Goal: Information Seeking & Learning: Learn about a topic

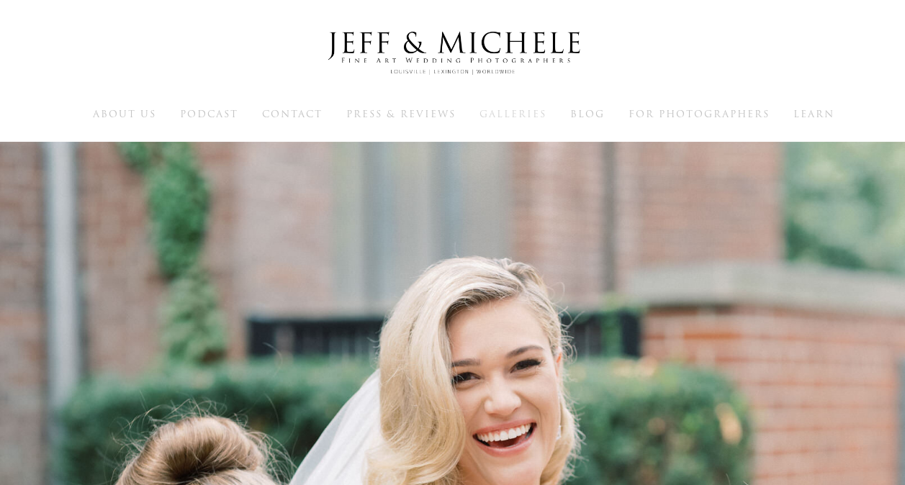
click at [538, 109] on span "Galleries" at bounding box center [512, 114] width 67 height 14
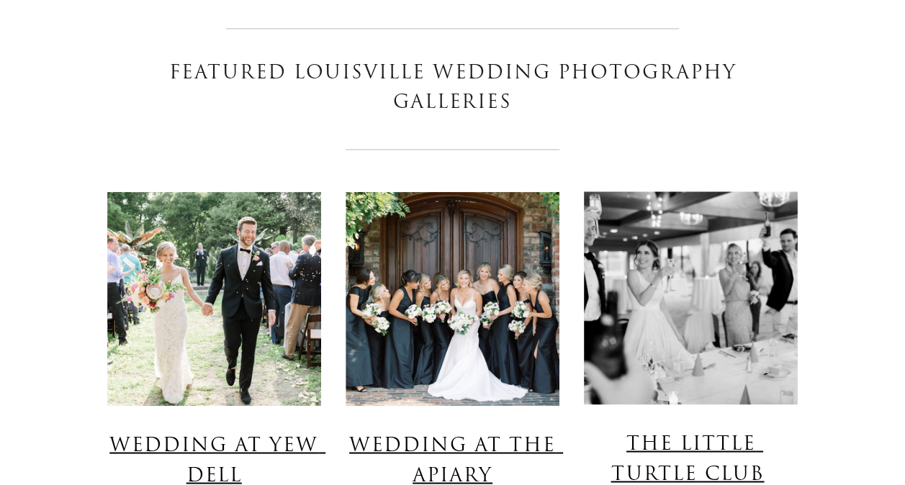
scroll to position [1080, 0]
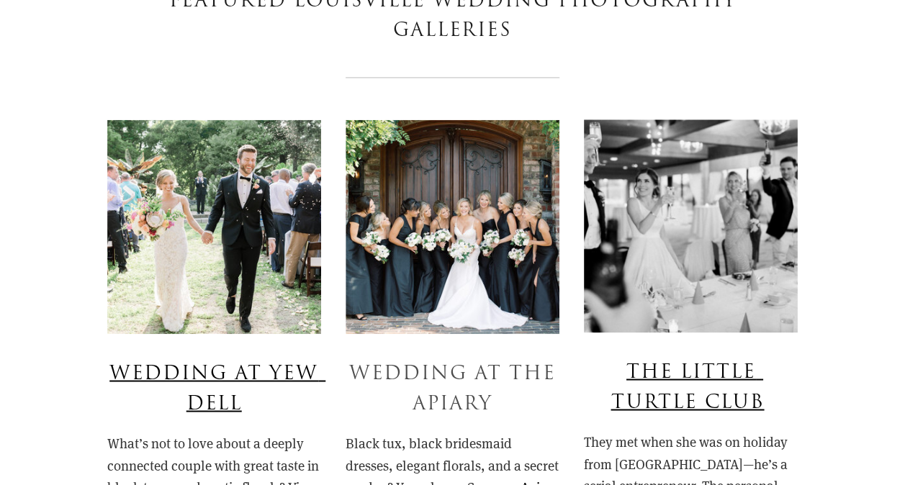
click at [497, 381] on link "Wedding At The Apiary" at bounding box center [456, 388] width 214 height 58
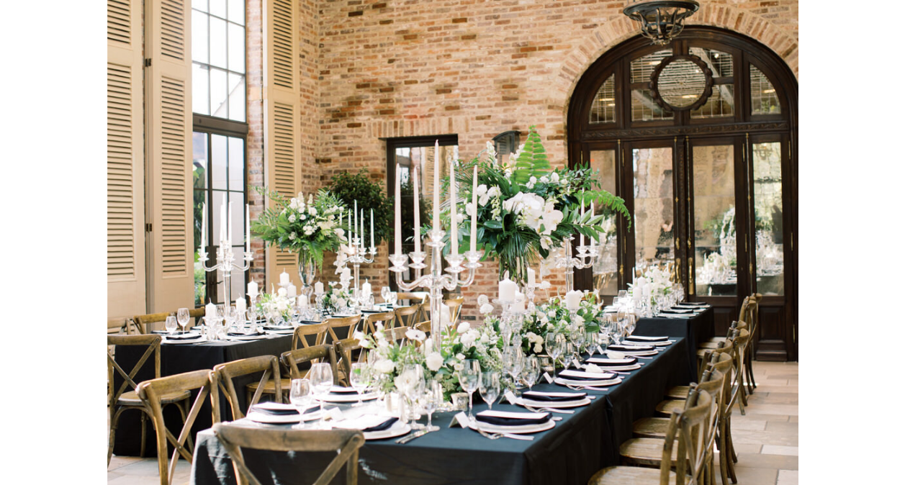
scroll to position [12798, 0]
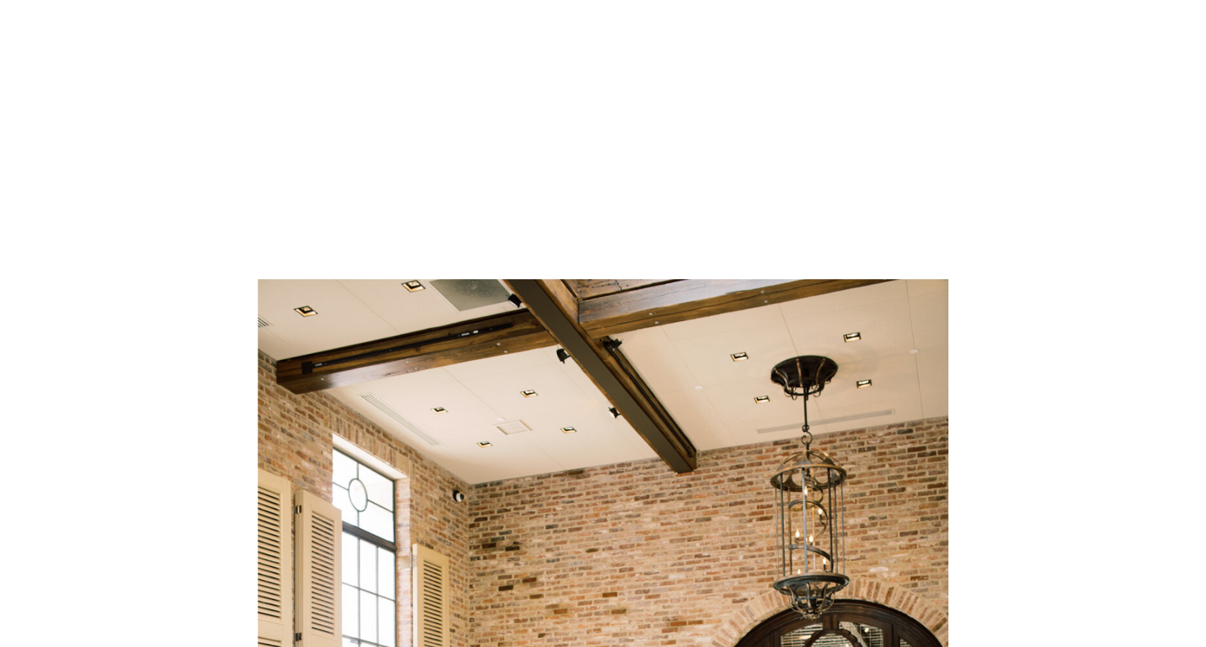
scroll to position [0, 0]
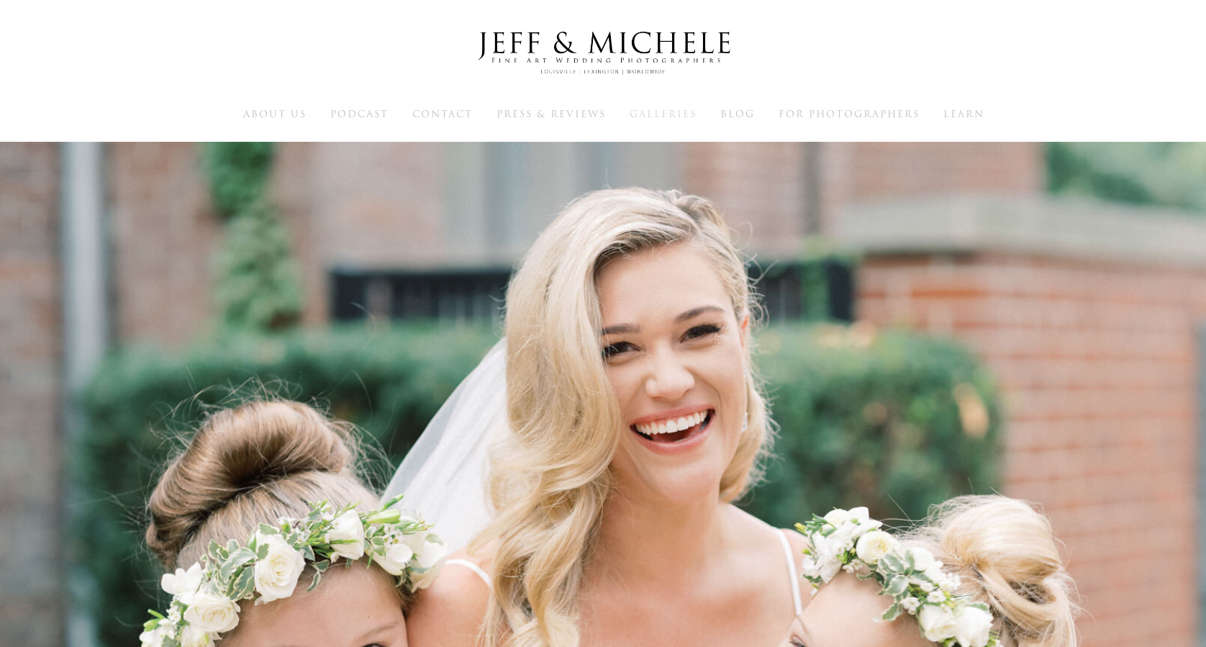
click at [679, 114] on span "Galleries" at bounding box center [663, 114] width 67 height 14
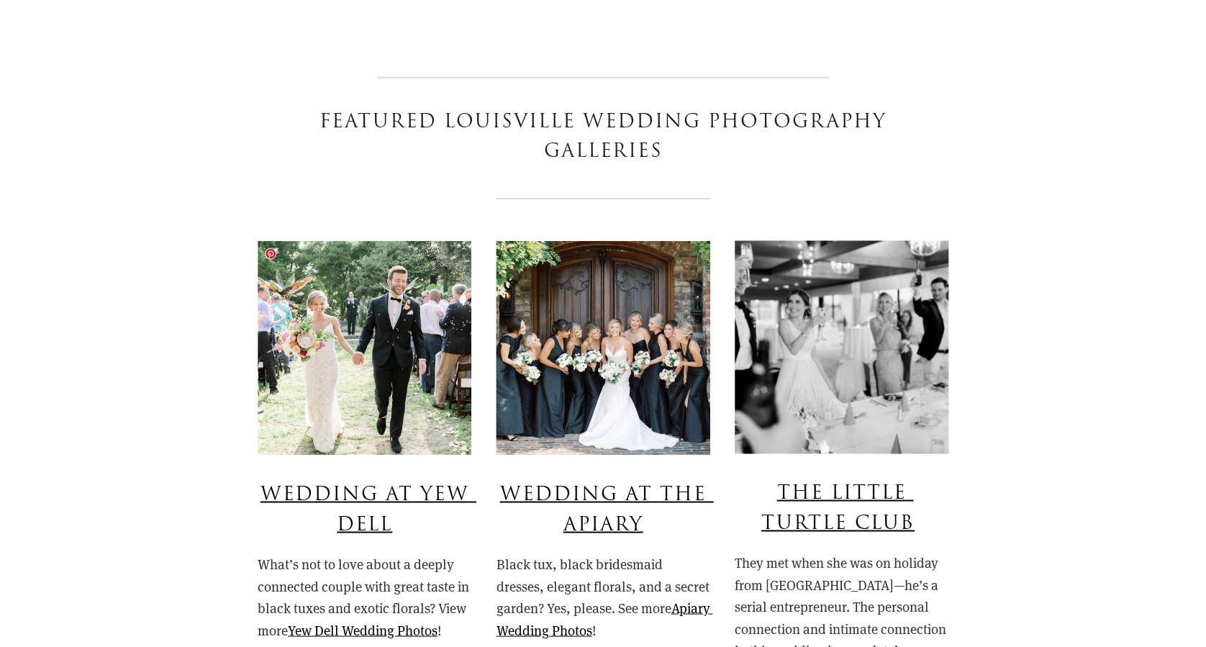
scroll to position [1055, 0]
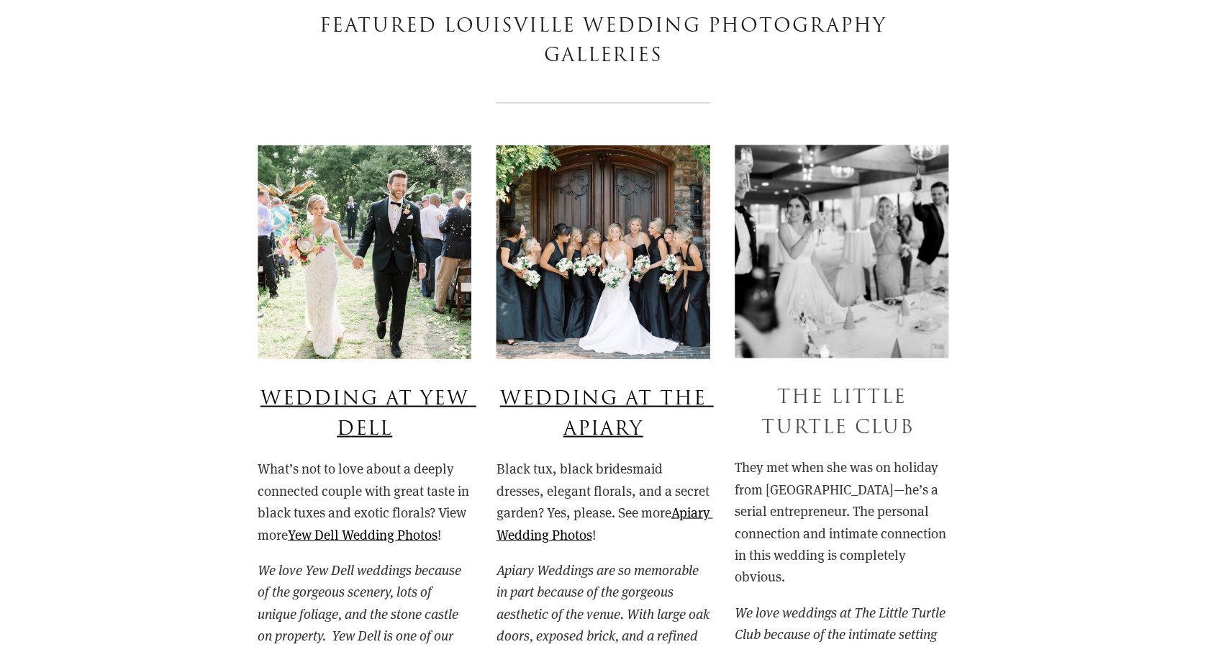
click at [821, 429] on link "The Little Turtle Club" at bounding box center [838, 412] width 153 height 58
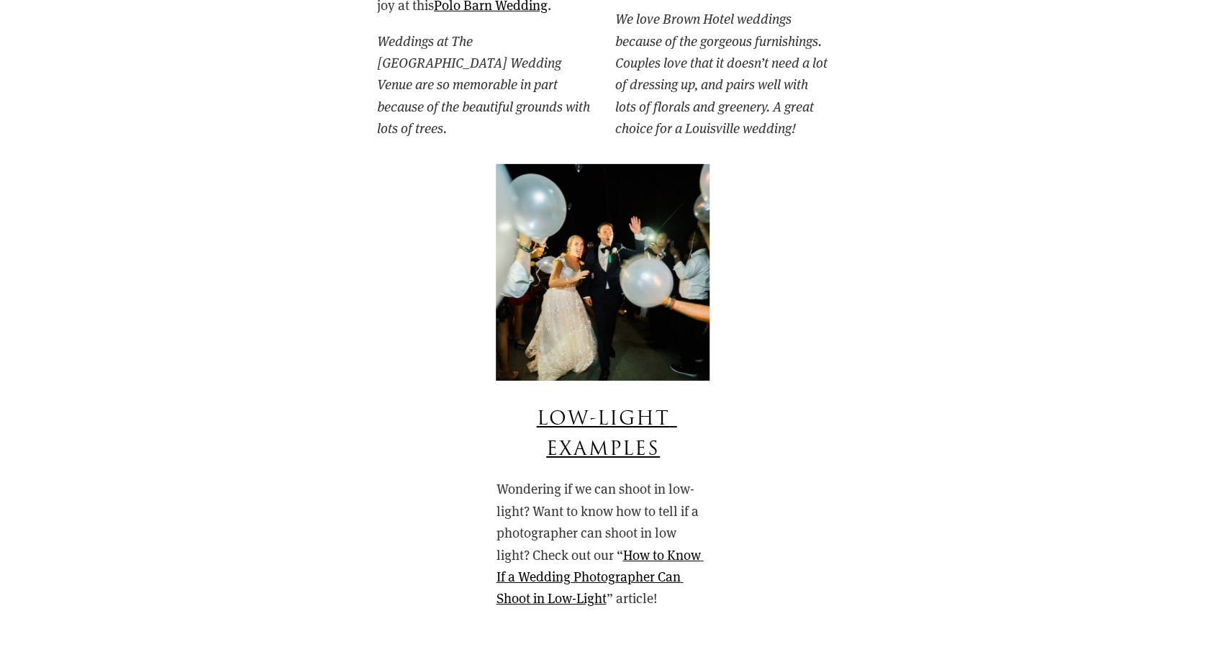
scroll to position [2207, 0]
click at [616, 409] on link "Low-Light Examples" at bounding box center [606, 434] width 140 height 58
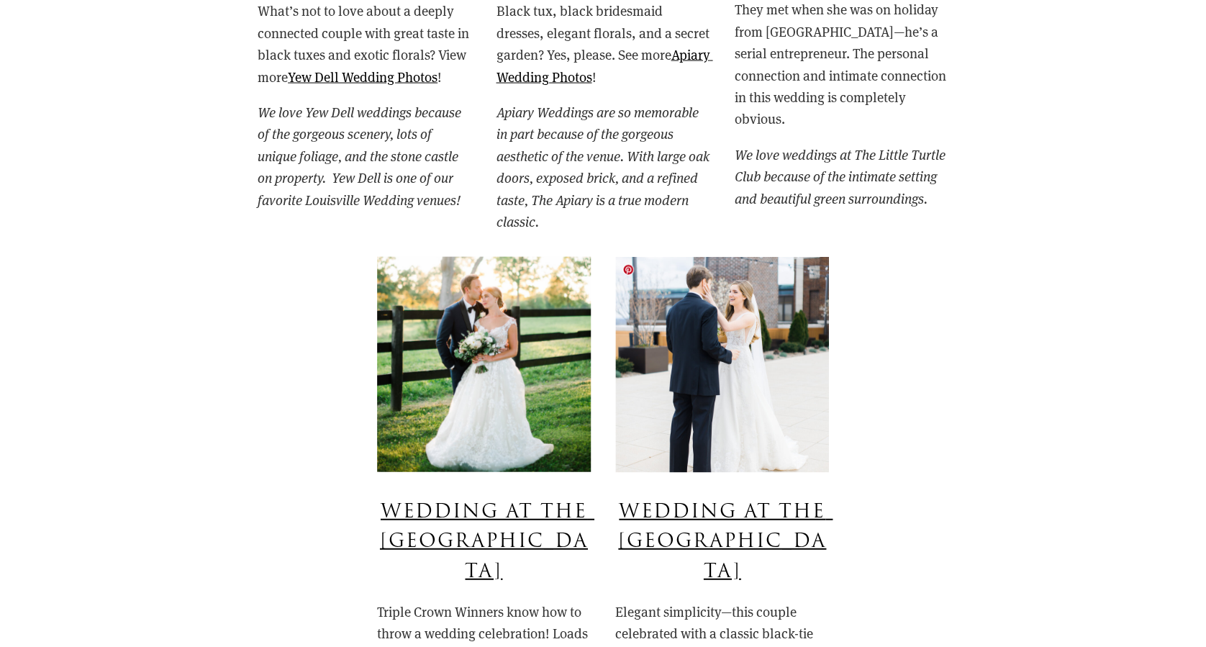
scroll to position [1631, 0]
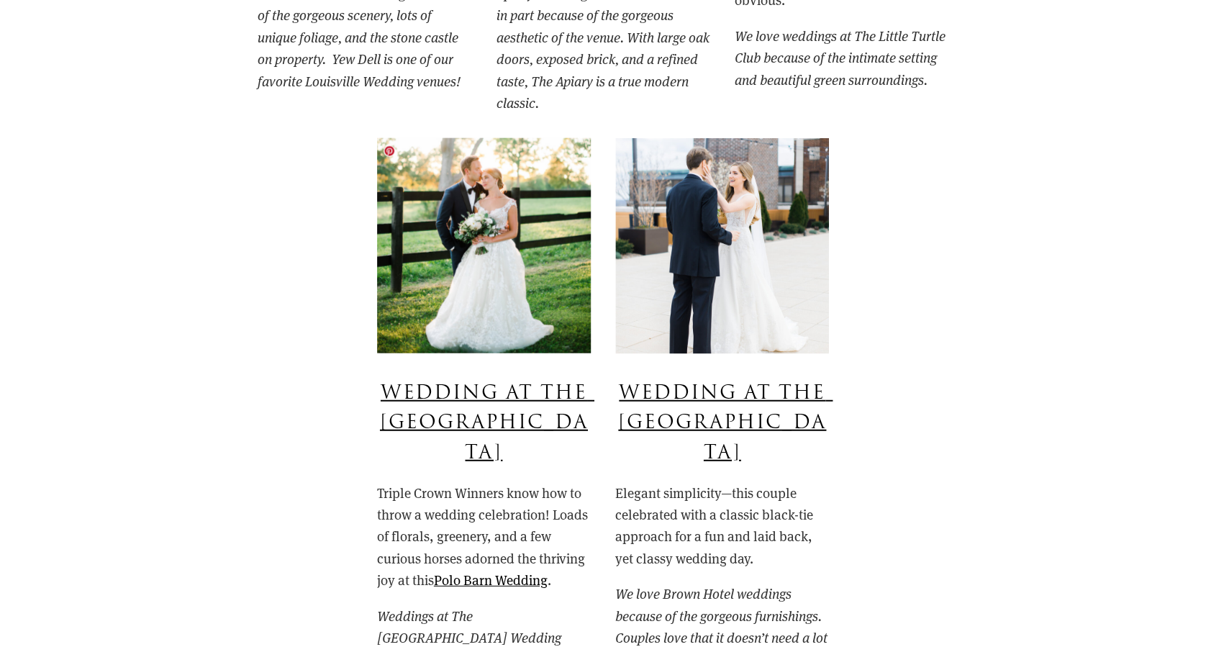
click at [497, 319] on img at bounding box center [484, 245] width 214 height 215
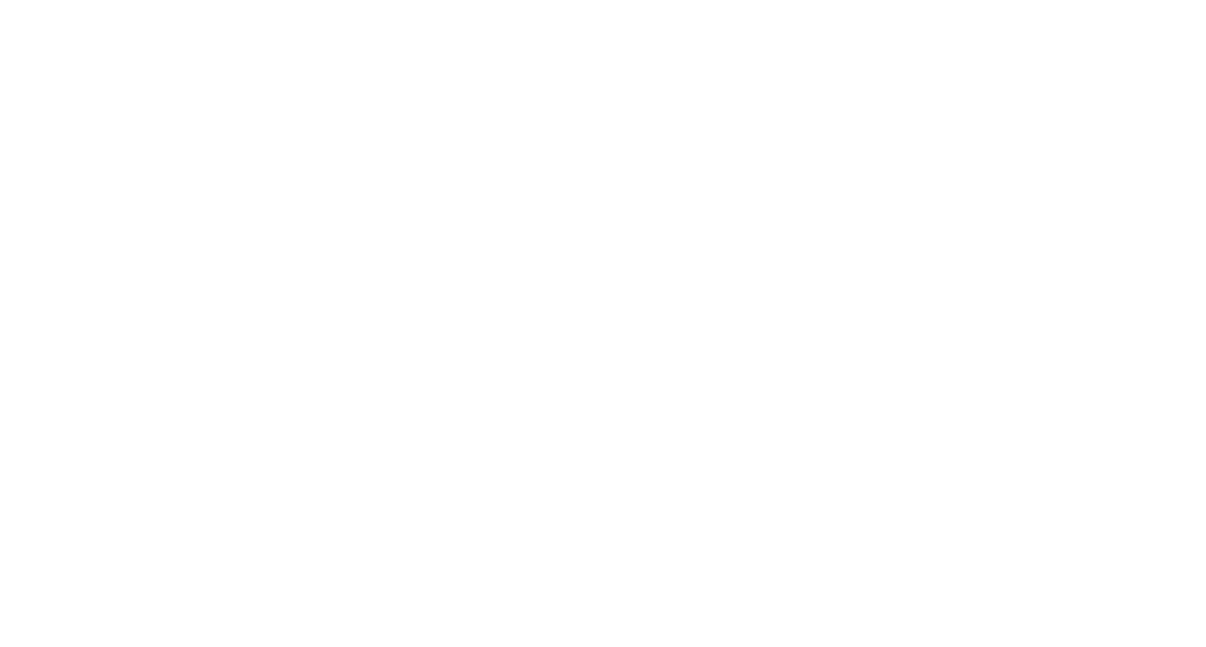
scroll to position [6818, 0]
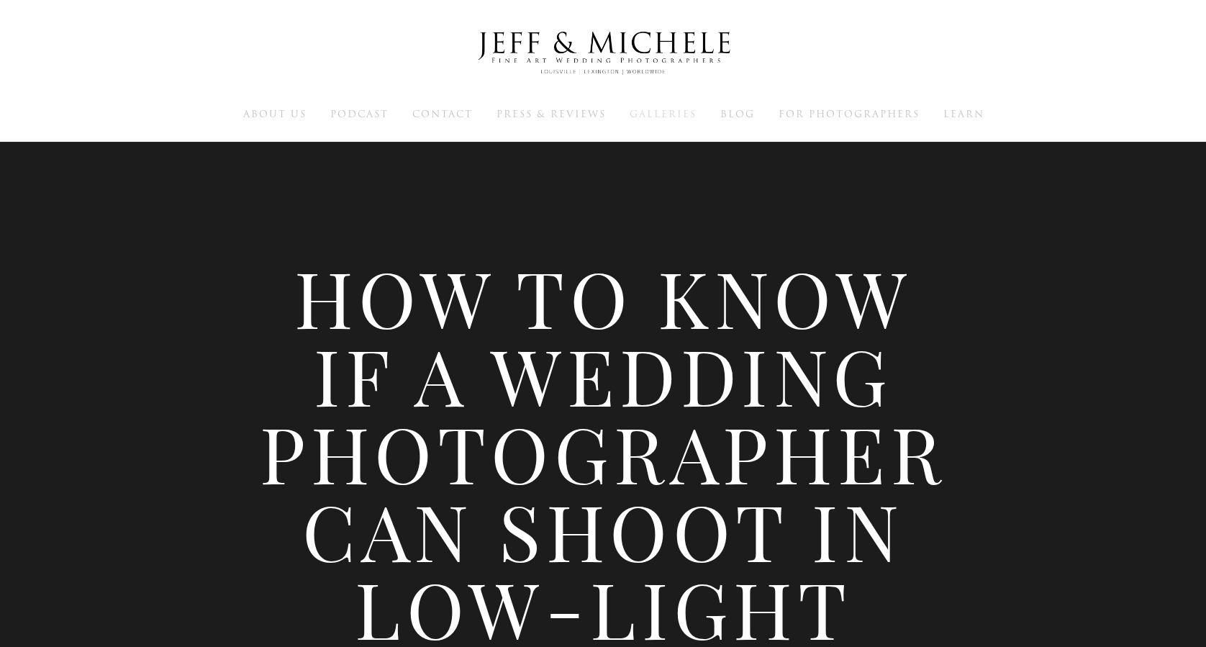
click at [674, 120] on span "Galleries" at bounding box center [663, 114] width 67 height 14
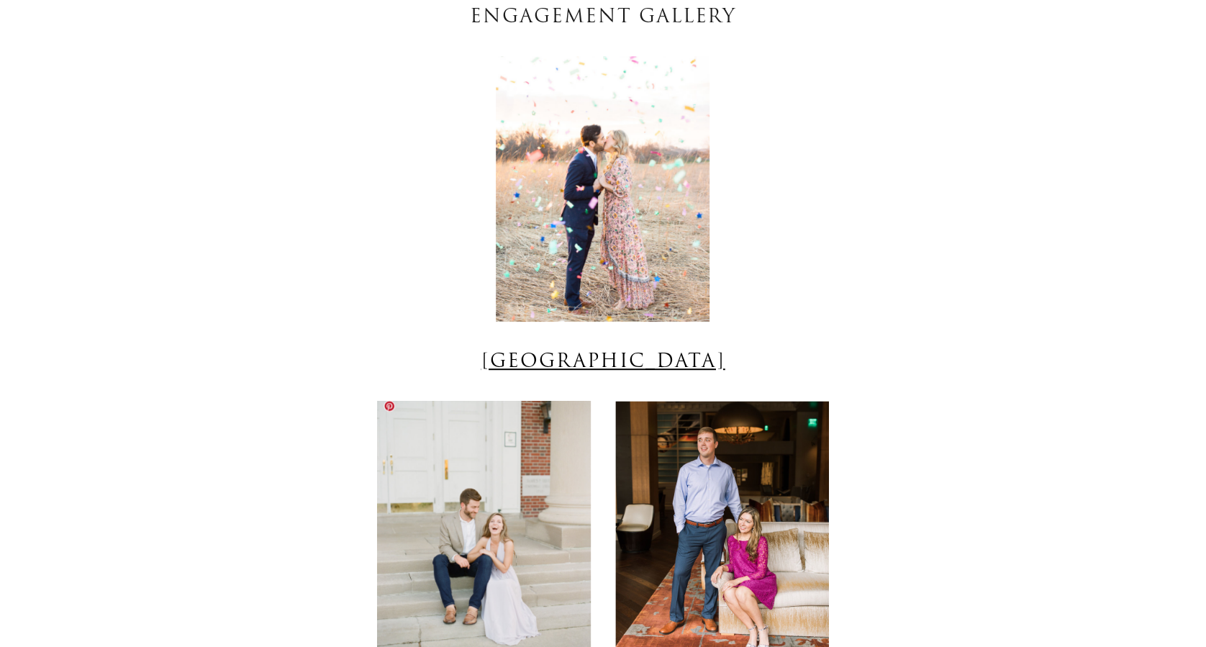
scroll to position [3071, 0]
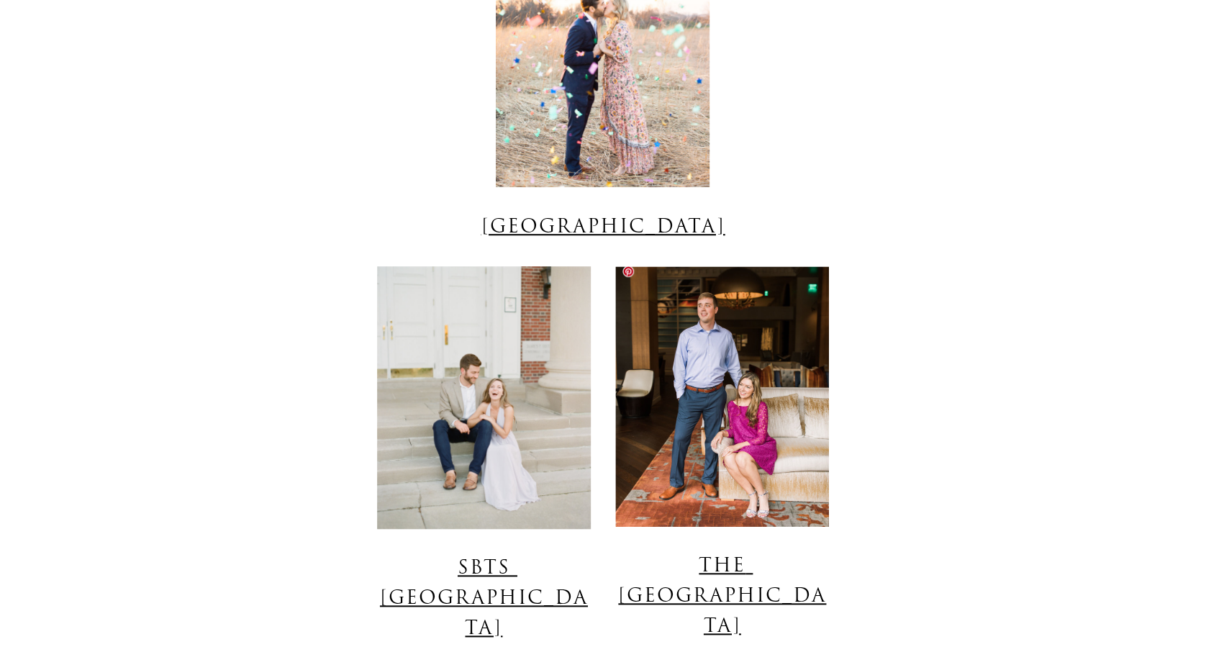
click at [723, 392] on img at bounding box center [722, 396] width 214 height 261
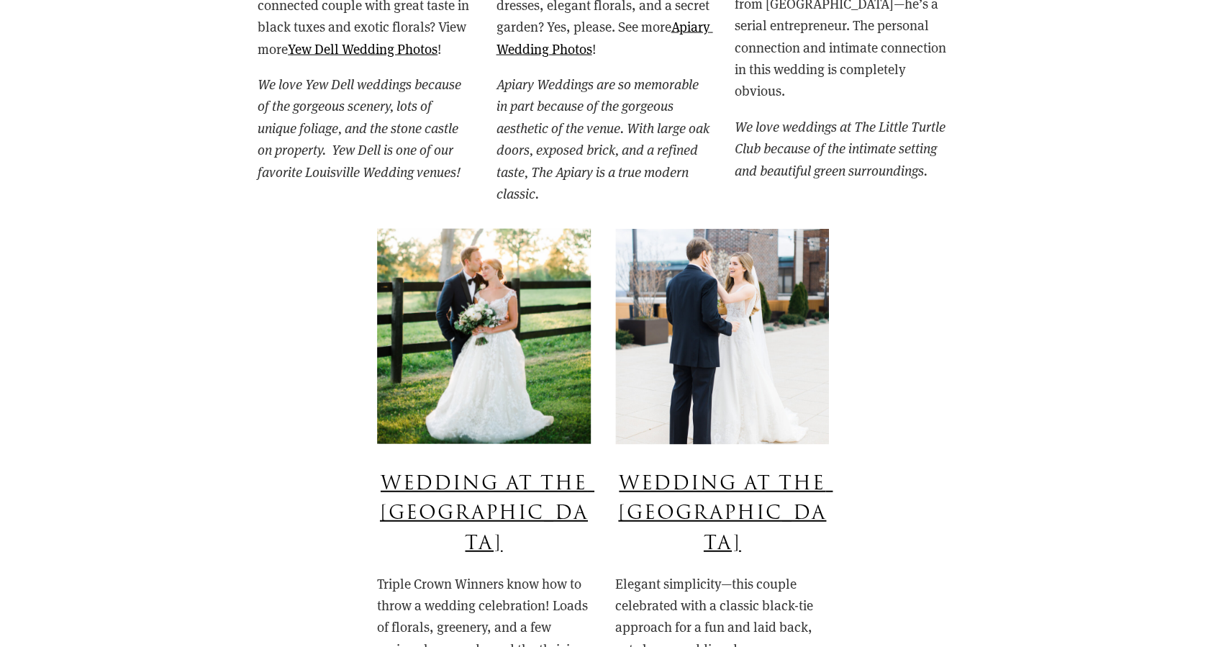
scroll to position [1343, 0]
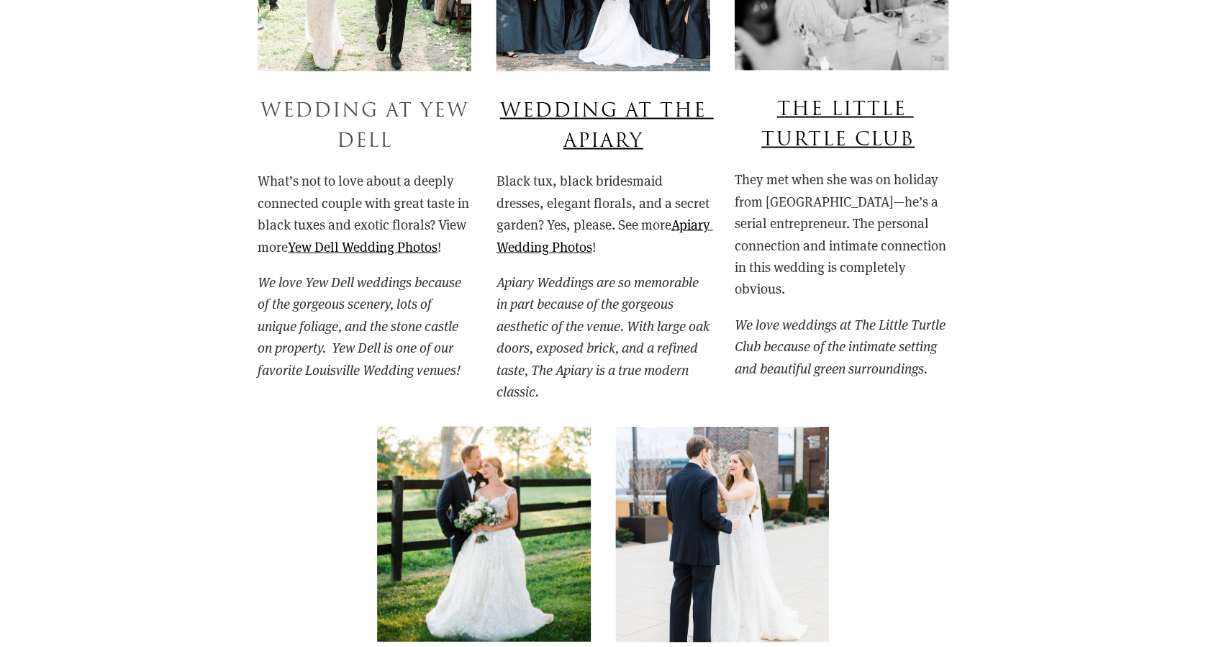
click at [368, 114] on link "Wedding at Yew Dell" at bounding box center [369, 125] width 216 height 58
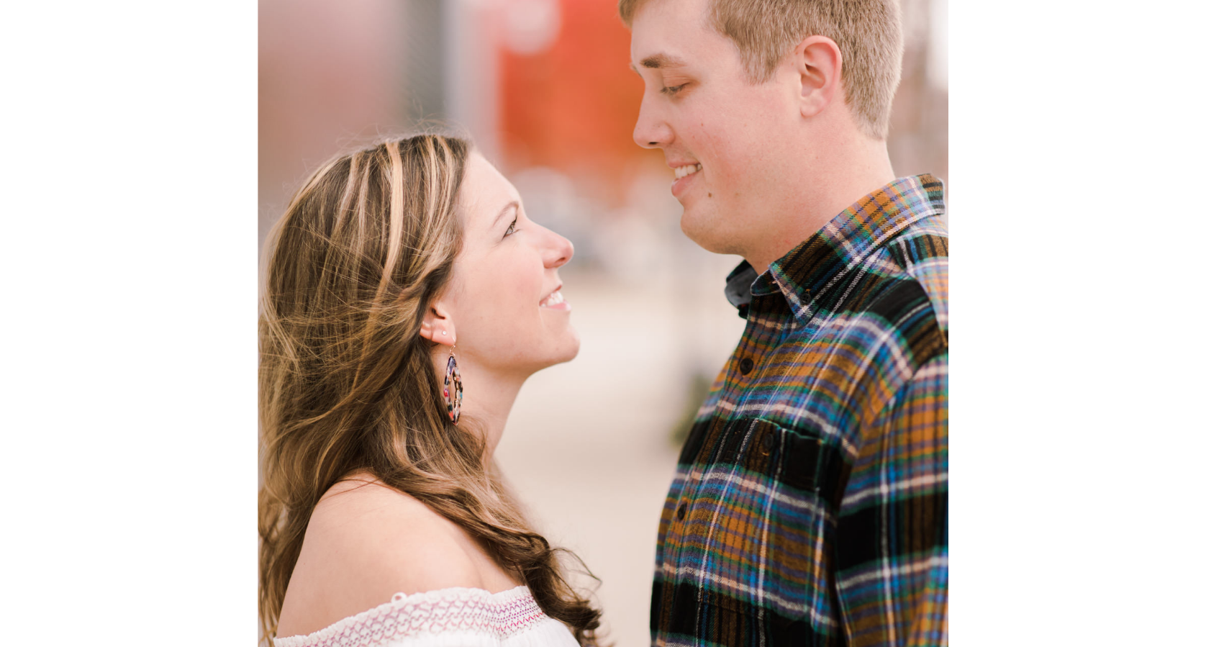
scroll to position [9693, 0]
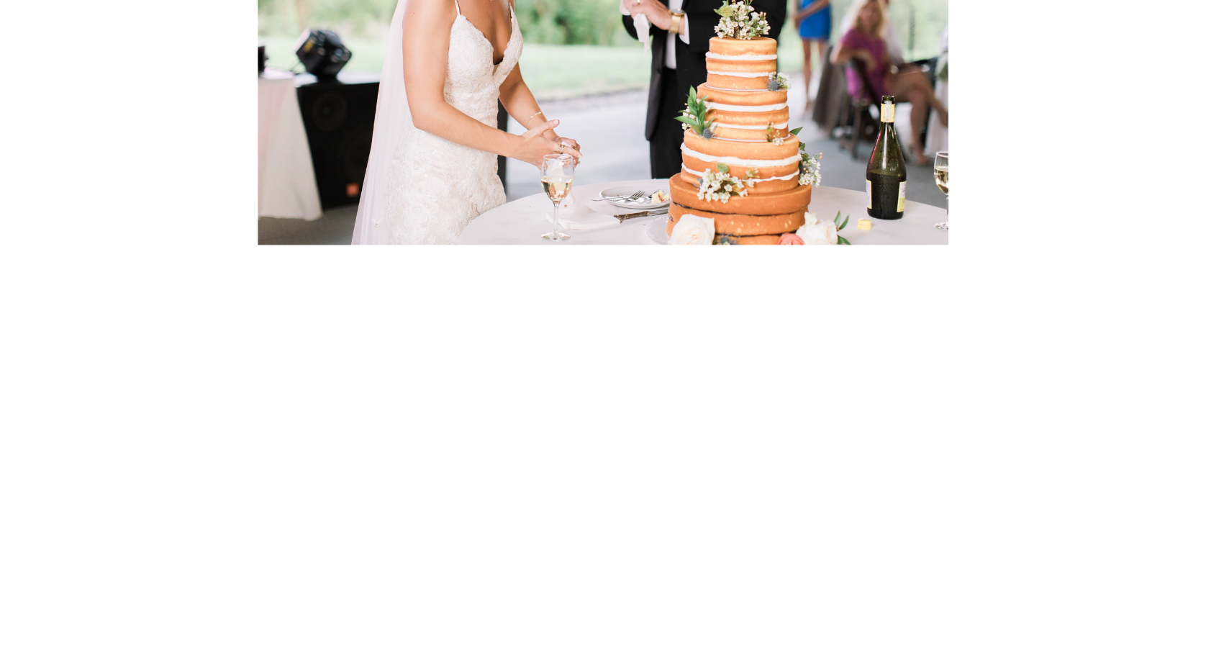
scroll to position [42503, 0]
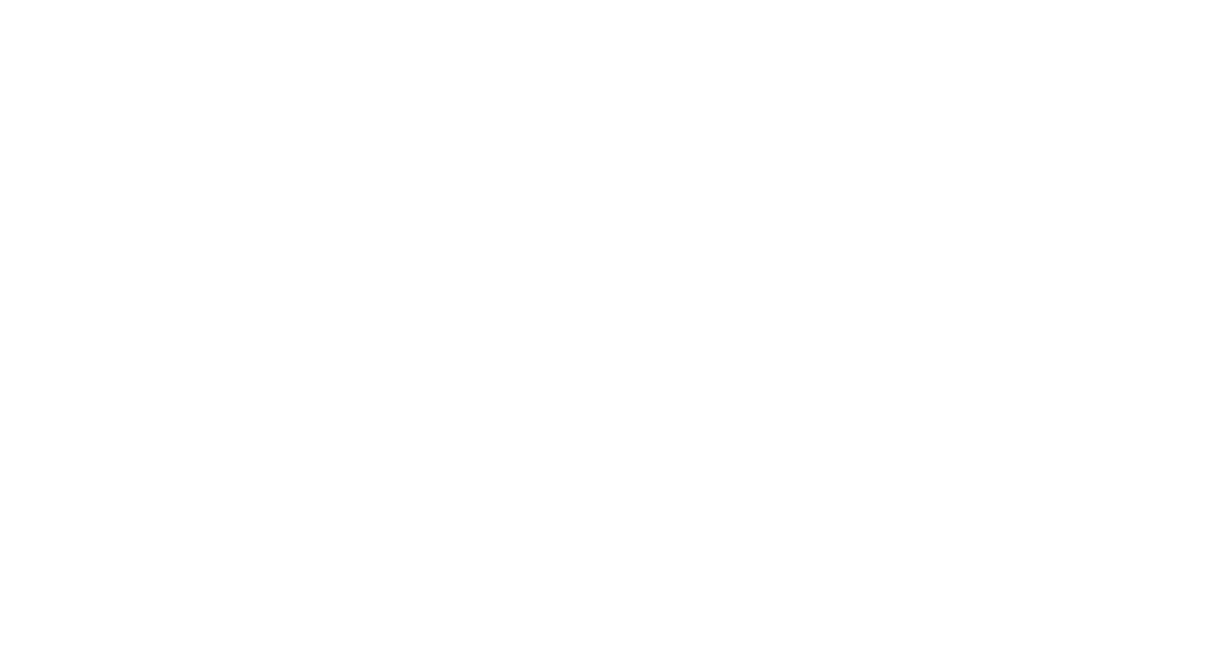
scroll to position [54120, 0]
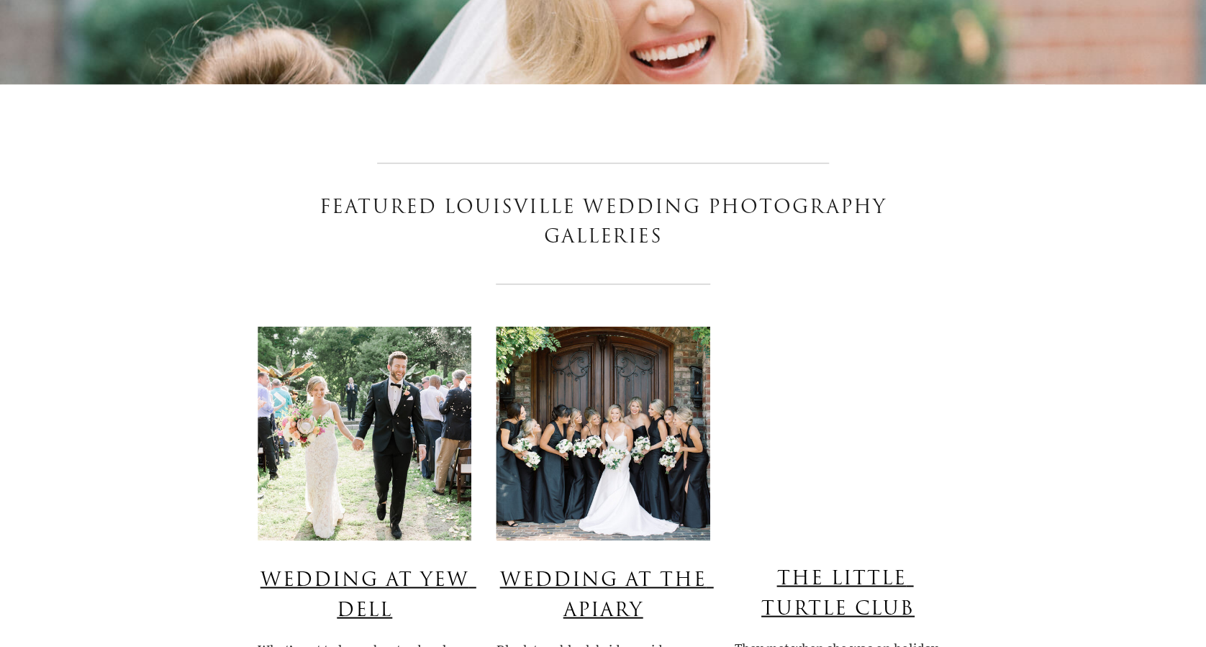
scroll to position [1055, 0]
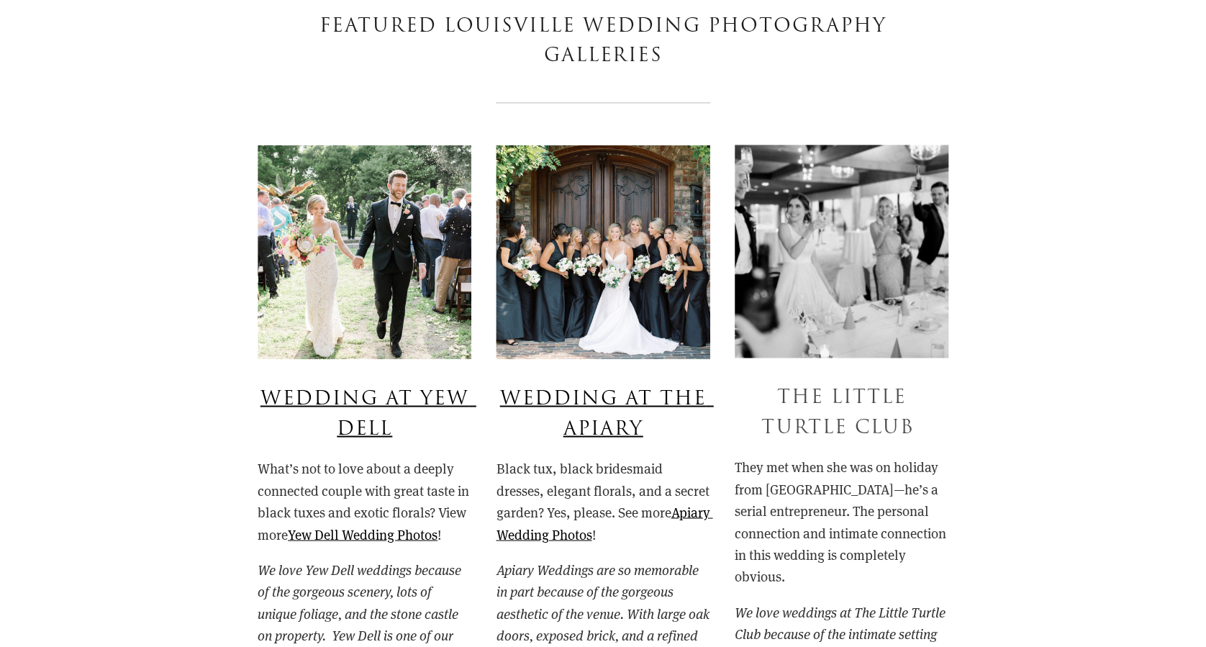
click at [840, 426] on link "The Little Turtle Club" at bounding box center [838, 412] width 153 height 58
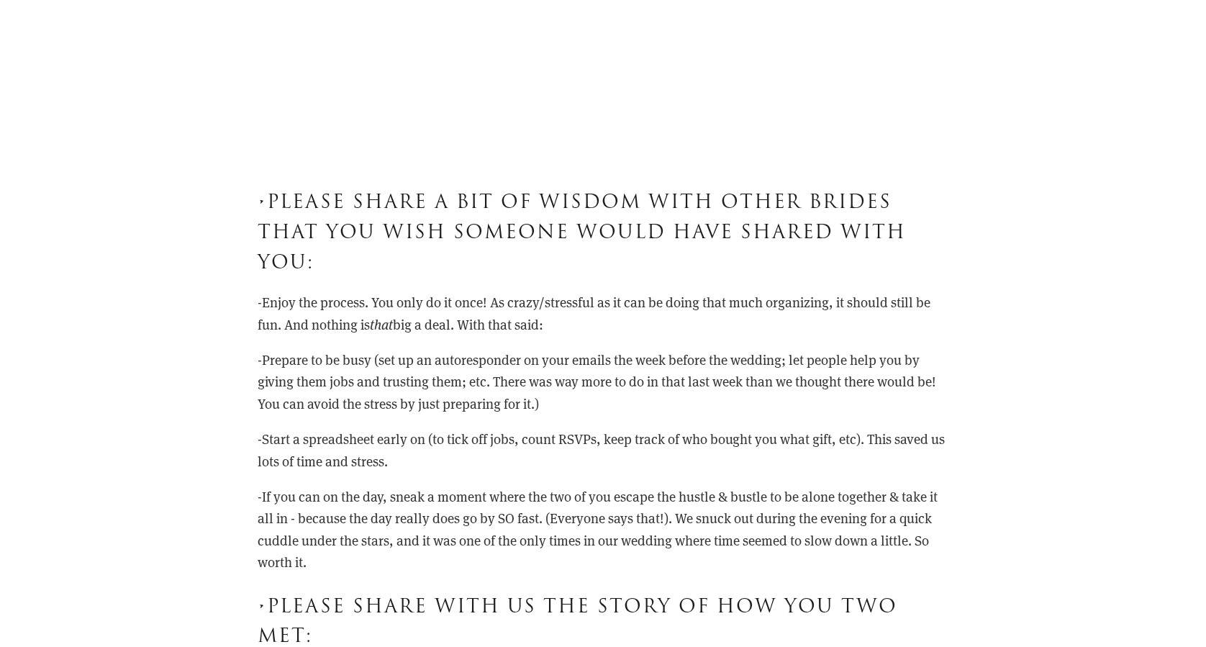
scroll to position [53902, 0]
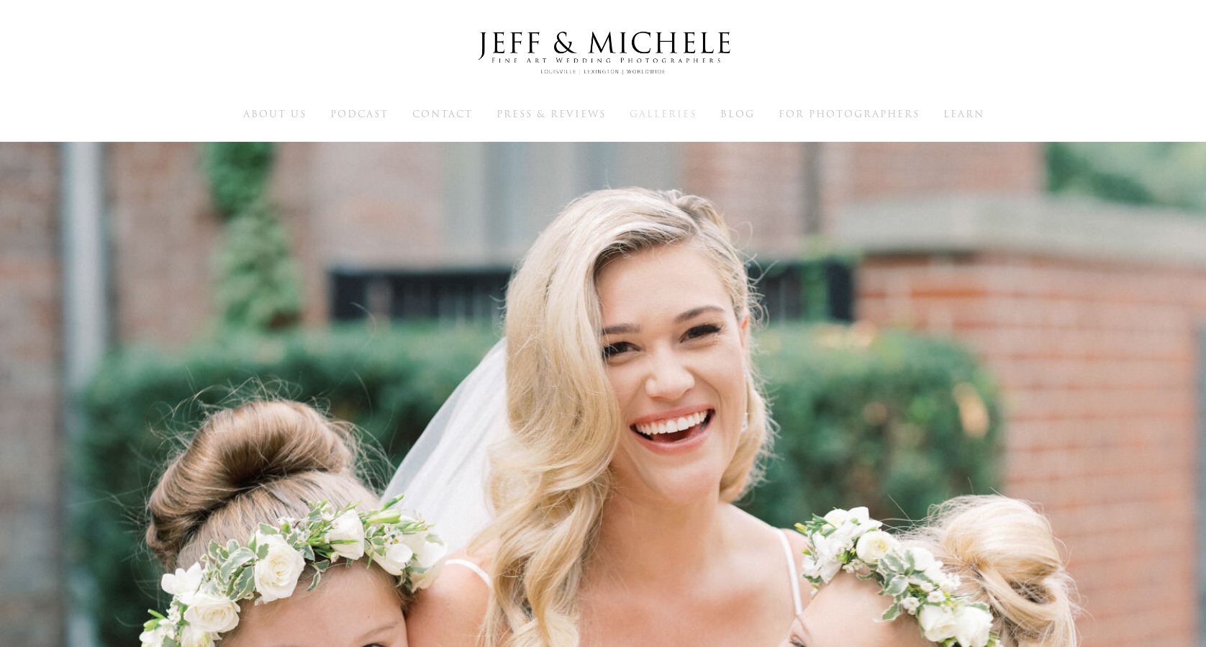
click at [671, 115] on span "Galleries" at bounding box center [663, 114] width 67 height 14
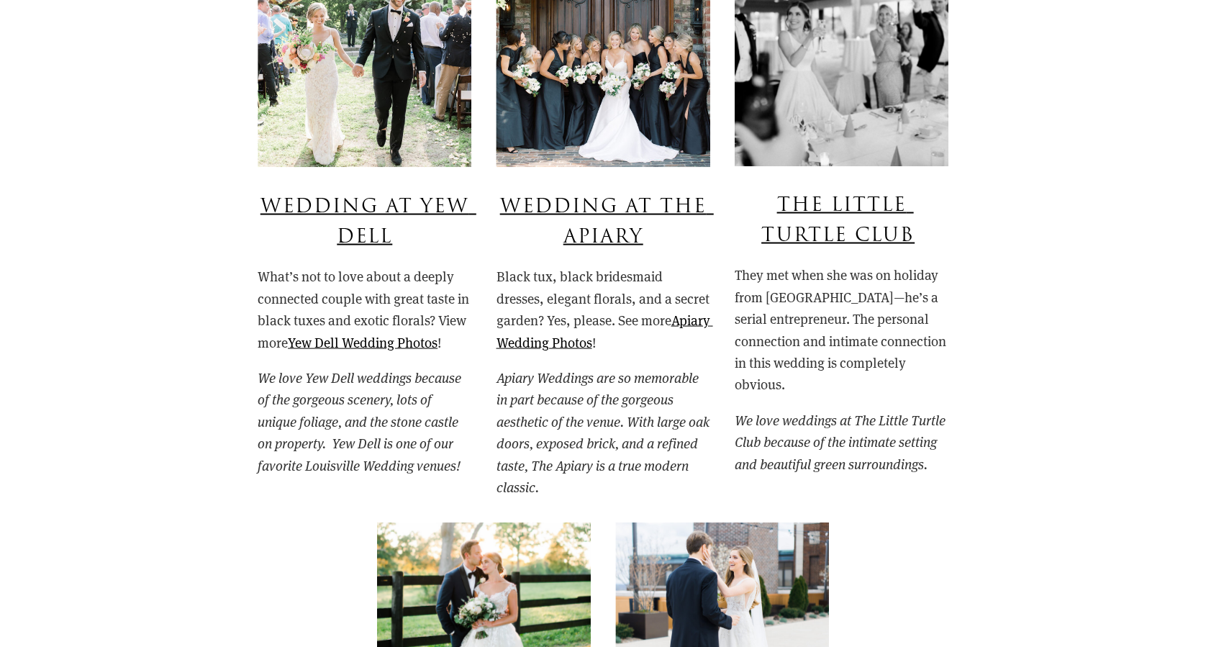
scroll to position [1055, 0]
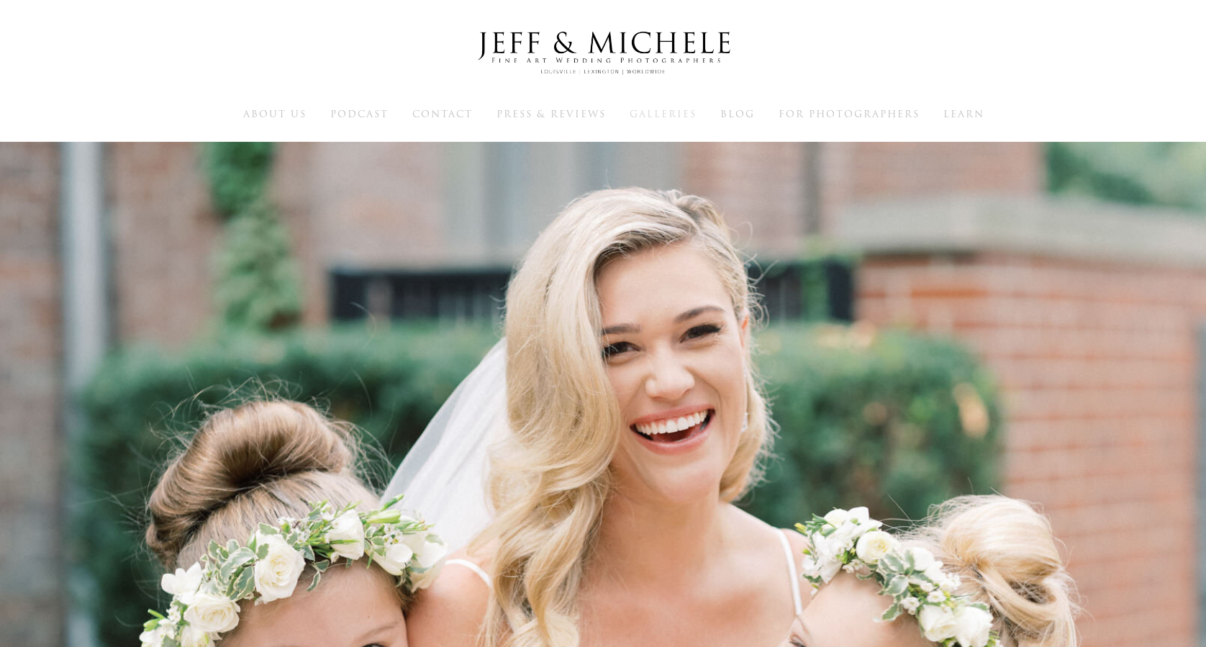
click at [687, 115] on span "Galleries" at bounding box center [663, 114] width 67 height 14
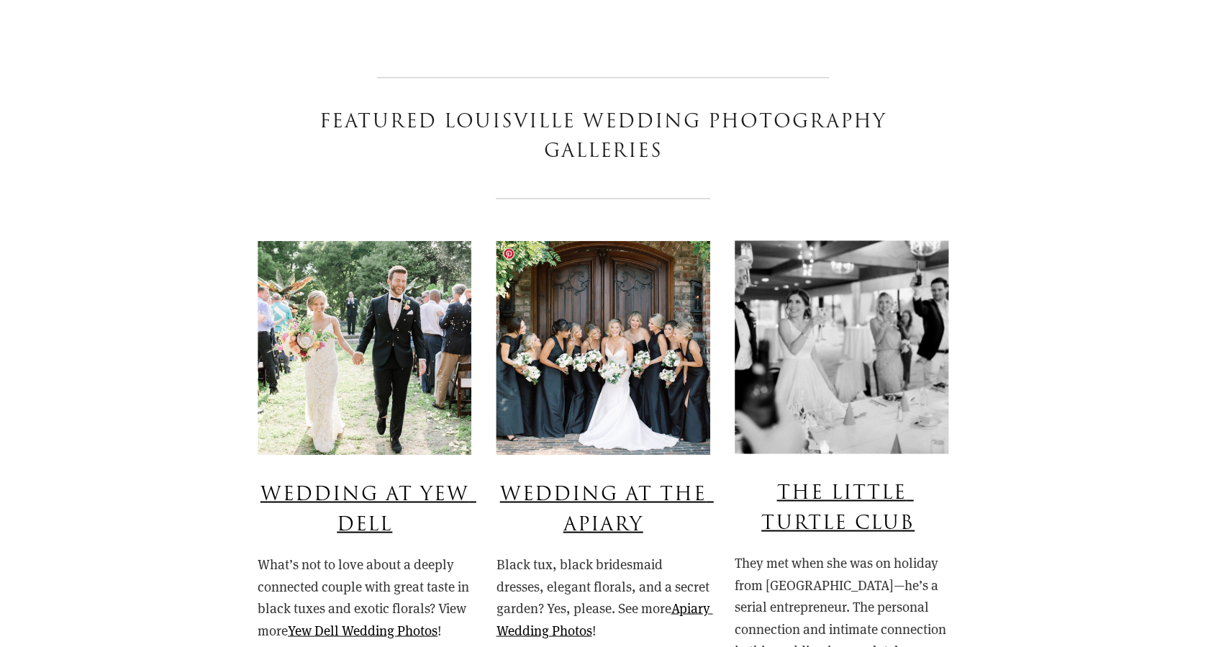
scroll to position [1055, 0]
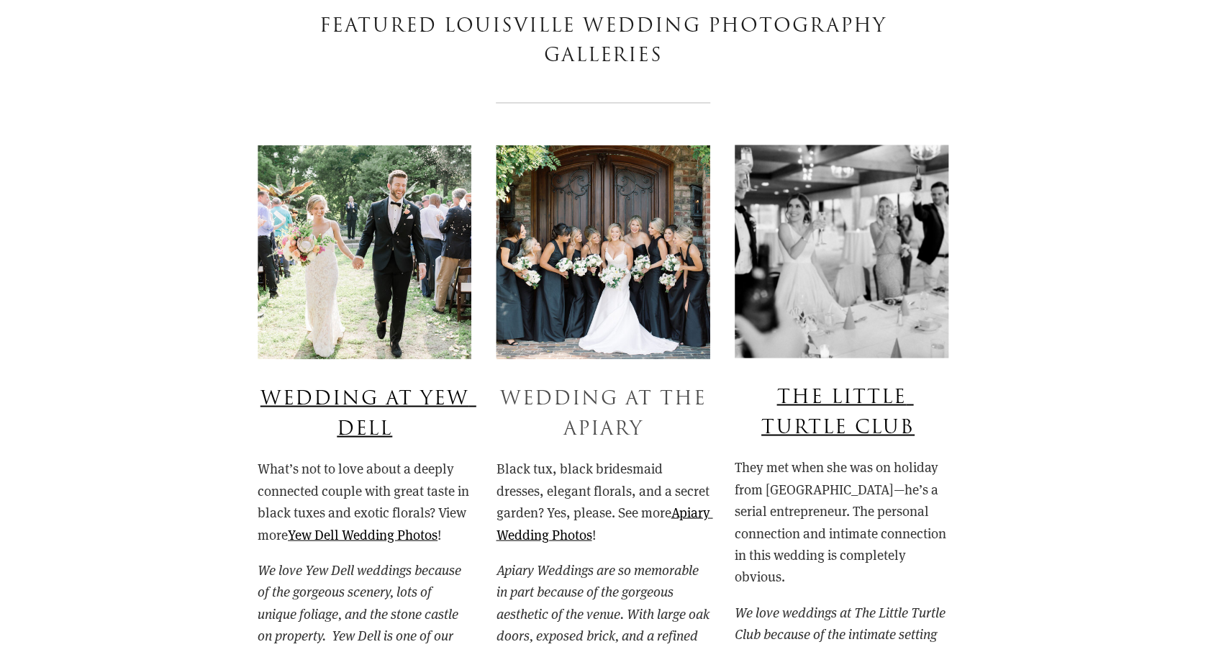
click at [592, 403] on link "Wedding At The Apiary" at bounding box center [607, 413] width 214 height 58
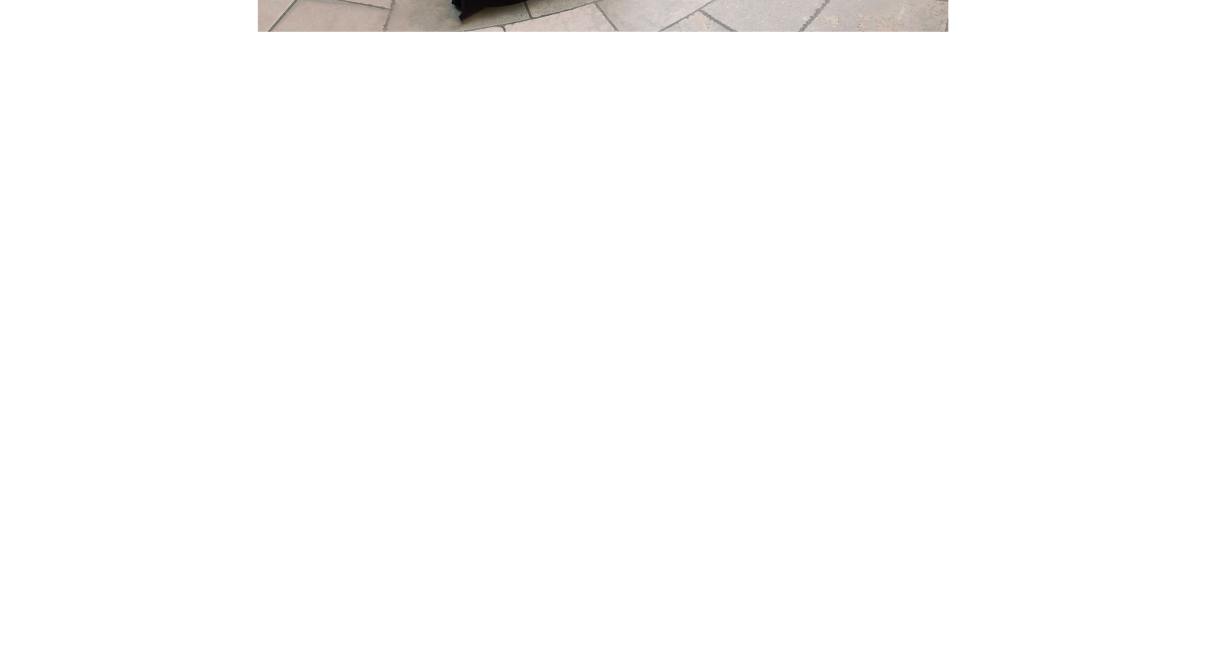
scroll to position [12668, 0]
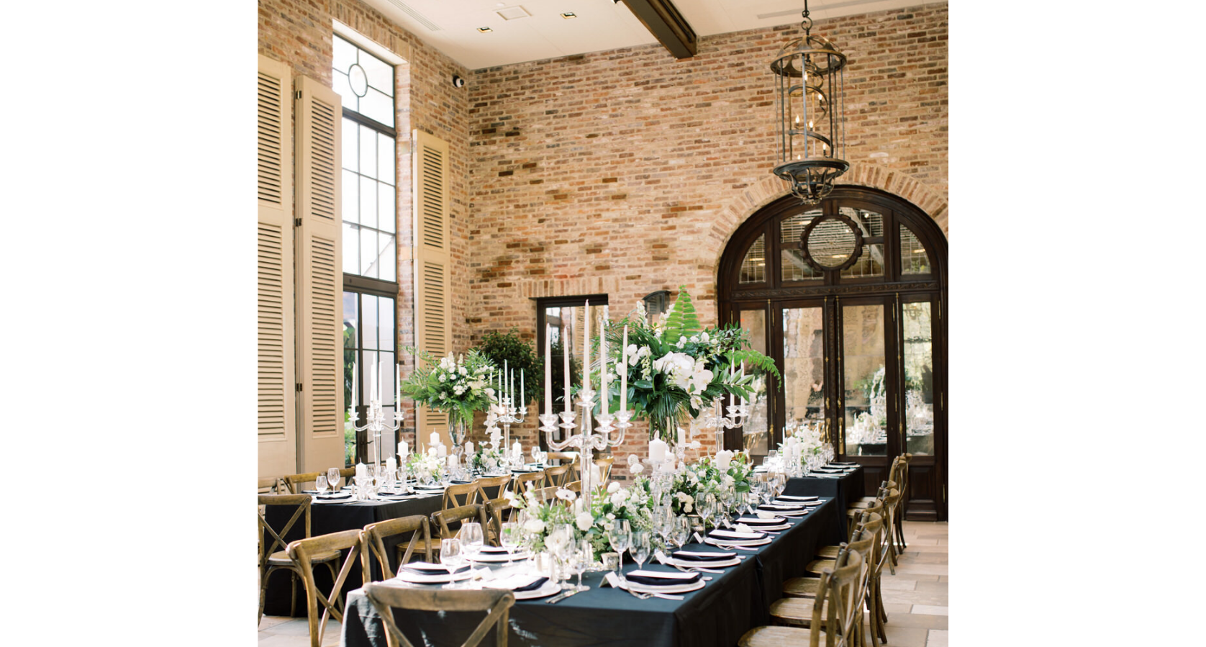
click at [1042, 282] on div "D r. B enny & [PERSON_NAME]’s The Apiary wedding was a Black Tie Optional/Creat…" at bounding box center [603, 30] width 884 height 23557
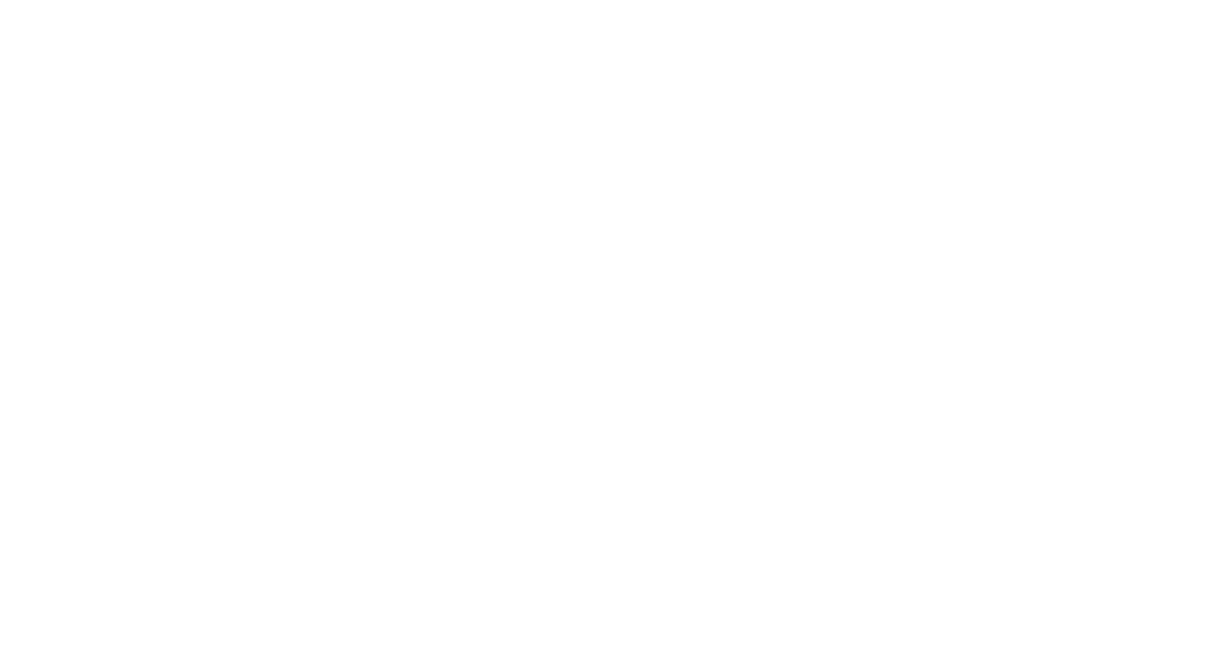
scroll to position [20538, 0]
